Goal: Information Seeking & Learning: Check status

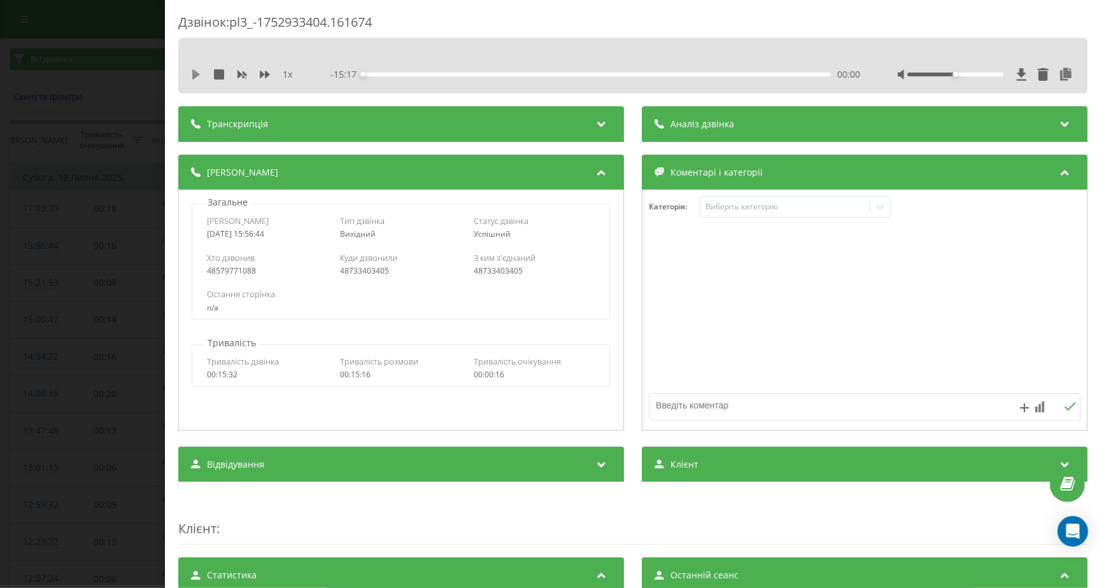
click at [195, 80] on button at bounding box center [196, 74] width 10 height 10
click at [198, 69] on icon at bounding box center [196, 74] width 10 height 10
click at [965, 74] on div at bounding box center [955, 75] width 96 height 4
click at [1080, 22] on icon "close" at bounding box center [1082, 19] width 9 height 10
click at [194, 79] on button at bounding box center [196, 74] width 10 height 10
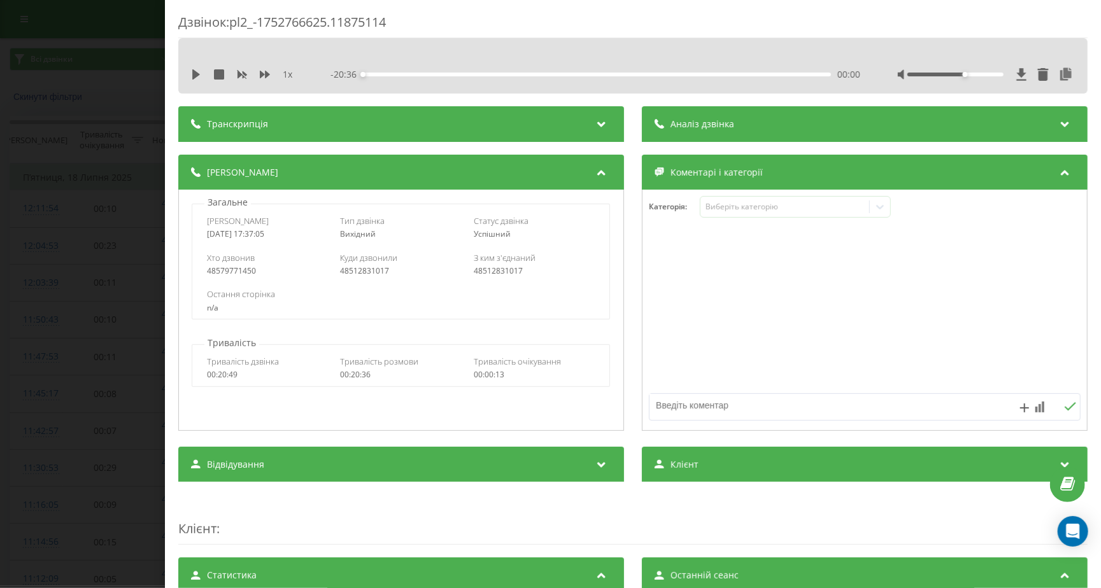
click at [194, 79] on button at bounding box center [196, 74] width 10 height 10
click at [197, 76] on icon at bounding box center [196, 74] width 10 height 10
click at [265, 71] on icon at bounding box center [265, 74] width 10 height 10
click at [265, 73] on icon at bounding box center [265, 74] width 10 height 10
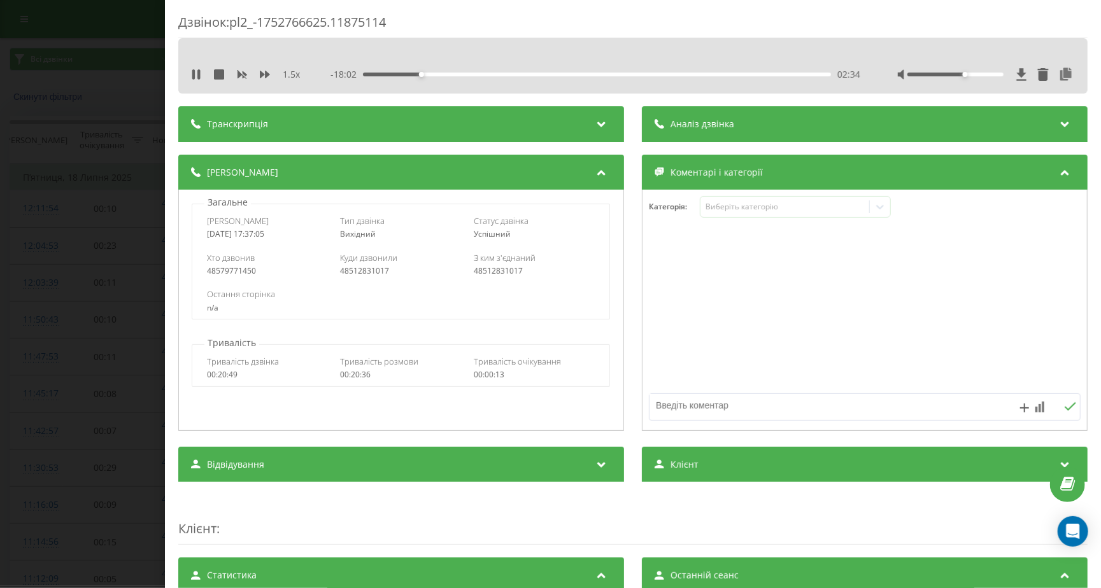
click at [396, 71] on div "- 18:02 02:34 02:34" at bounding box center [595, 74] width 530 height 13
click at [395, 74] on div "01:28" at bounding box center [597, 75] width 469 height 4
click at [197, 74] on icon at bounding box center [196, 74] width 10 height 10
click at [197, 71] on icon at bounding box center [196, 74] width 8 height 10
click at [685, 73] on div "07:06" at bounding box center [597, 75] width 469 height 4
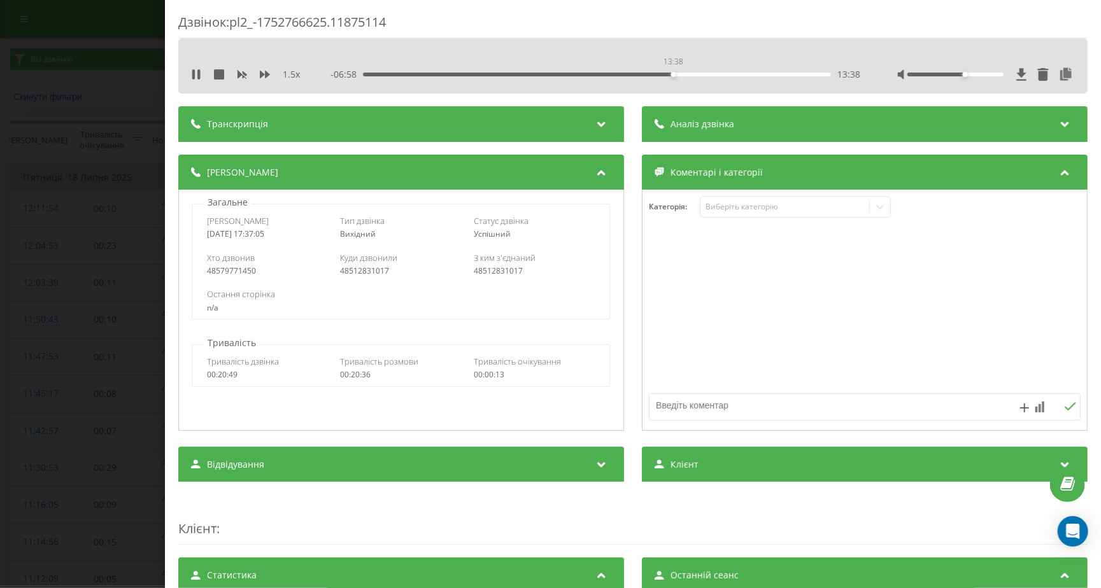
click at [673, 73] on div "13:38" at bounding box center [597, 75] width 469 height 4
click at [197, 71] on icon at bounding box center [196, 74] width 10 height 10
click at [203, 75] on div "1.5 x" at bounding box center [248, 74] width 115 height 13
click at [197, 75] on icon at bounding box center [196, 74] width 8 height 10
click at [265, 75] on icon at bounding box center [265, 74] width 10 height 10
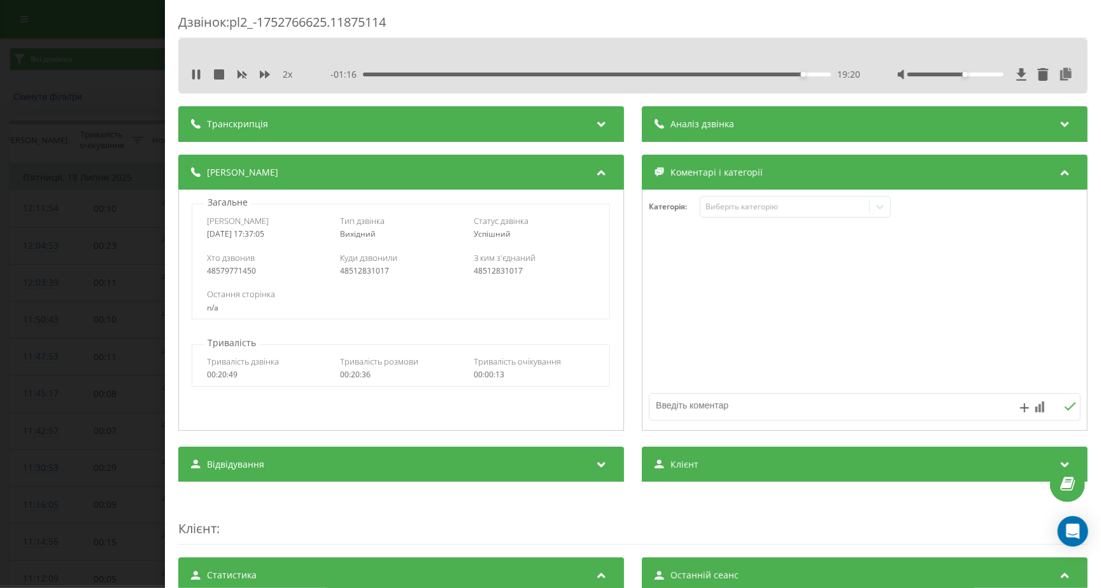
click at [792, 74] on div "19:20" at bounding box center [597, 75] width 469 height 4
click at [120, 372] on div "Дзвінок : pl3_-1752917575.159648 1 x - 17:57 00:00 00:00 Транскрипція Для AI-ан…" at bounding box center [550, 294] width 1101 height 588
